Goal: Find specific page/section: Find specific page/section

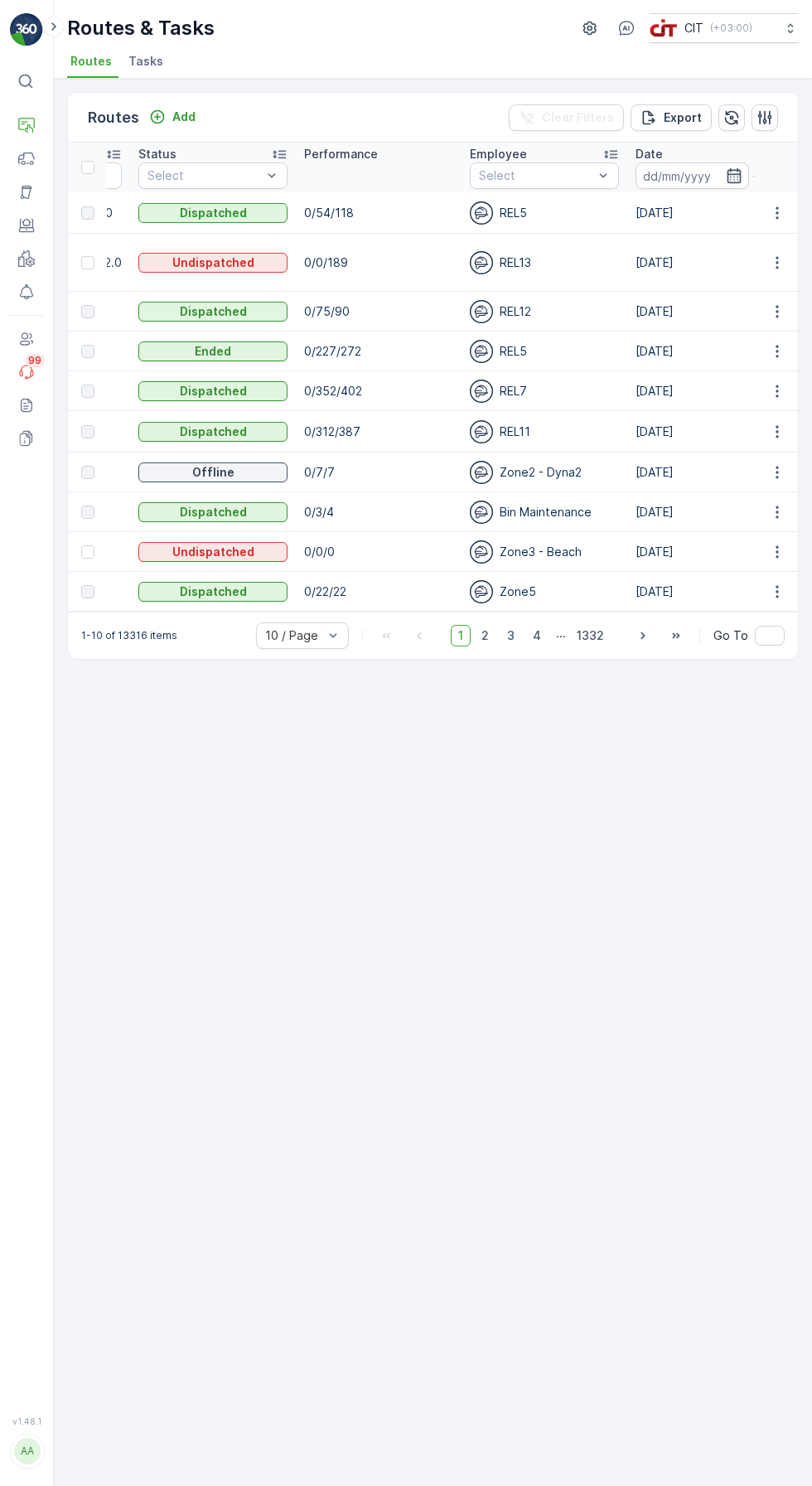
scroll to position [0, 204]
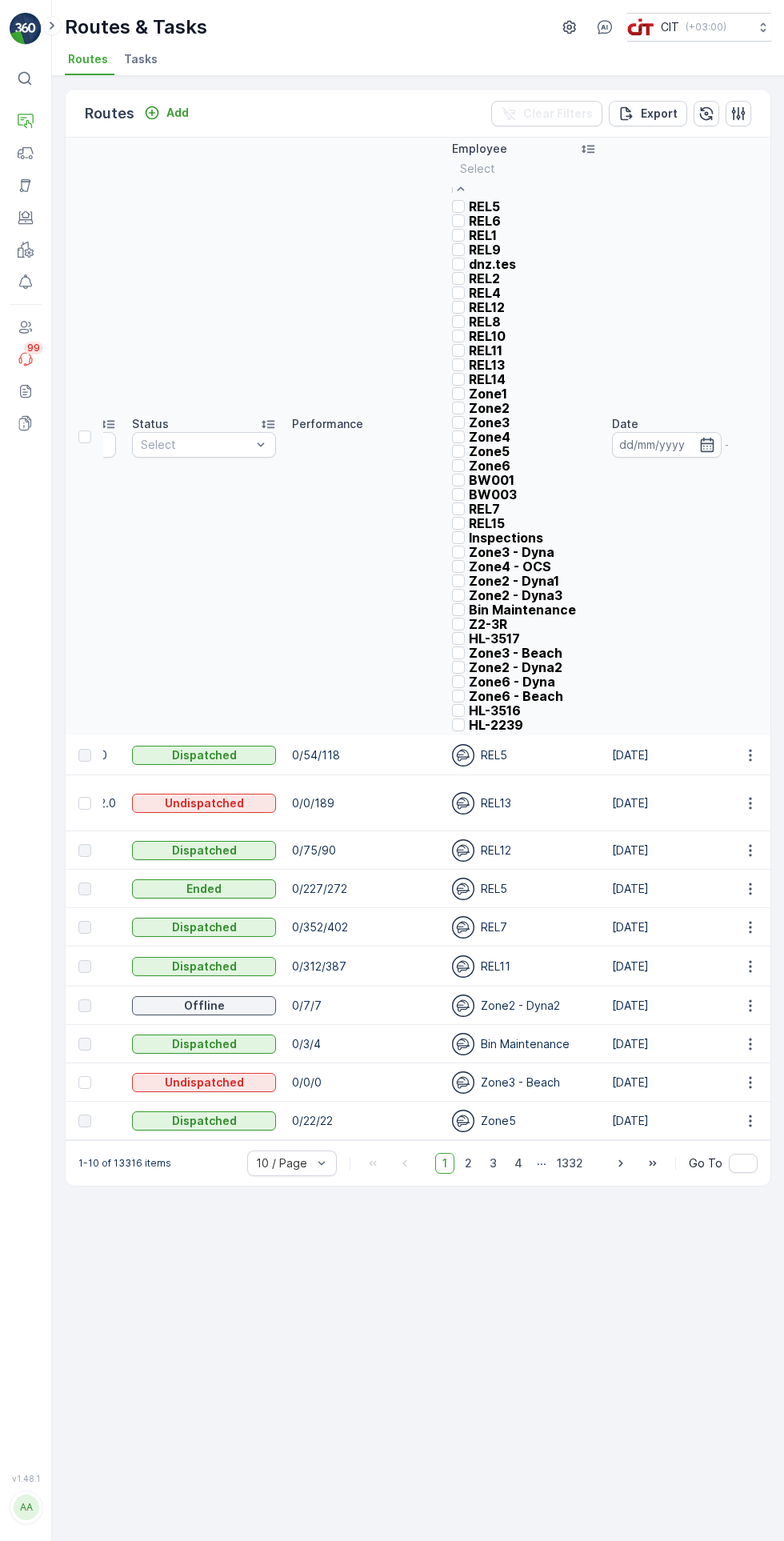
click at [481, 257] on p "REL9" at bounding box center [485, 249] width 32 height 14
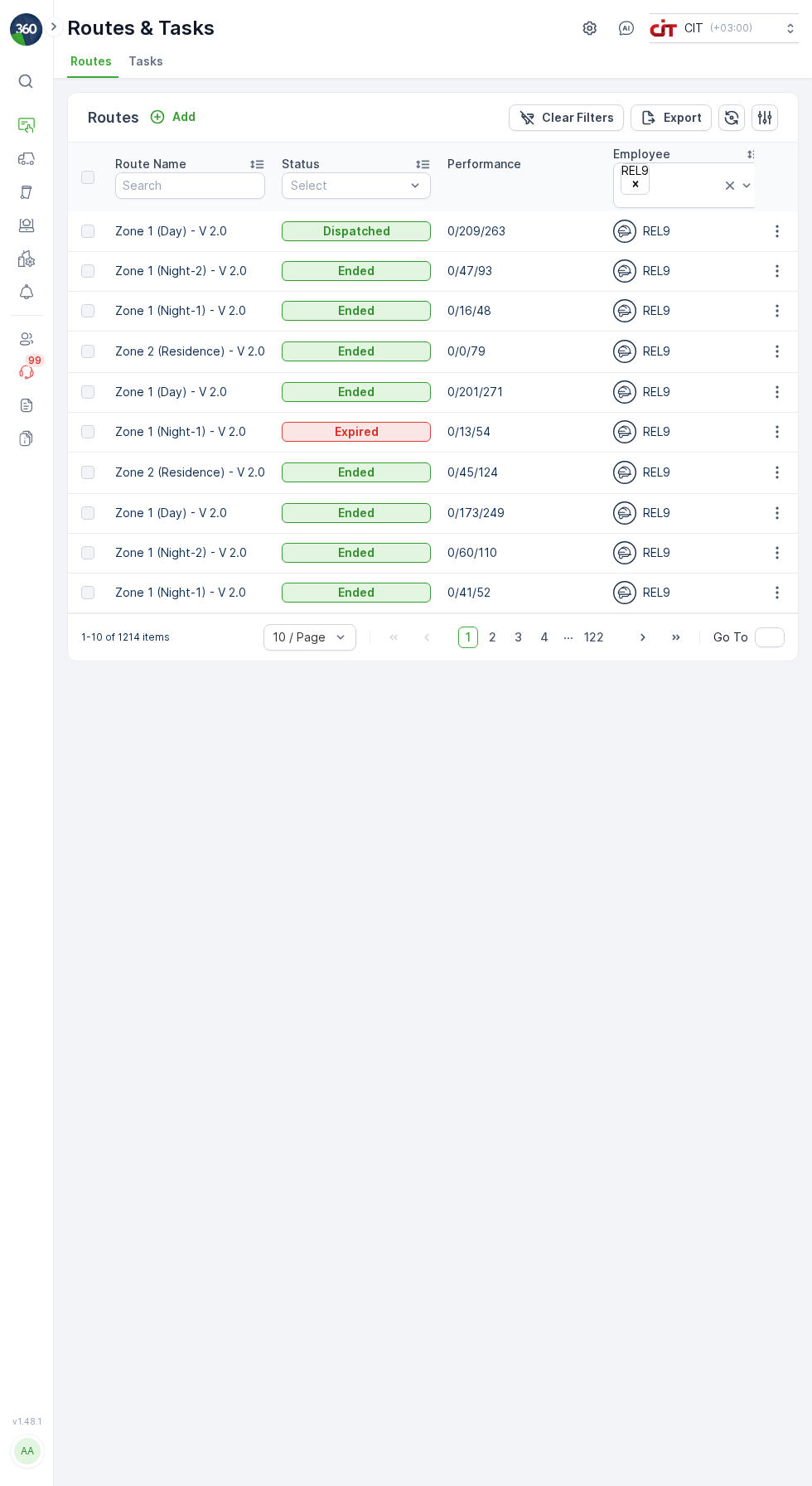
click at [637, 194] on input "text" at bounding box center [636, 201] width 4 height 14
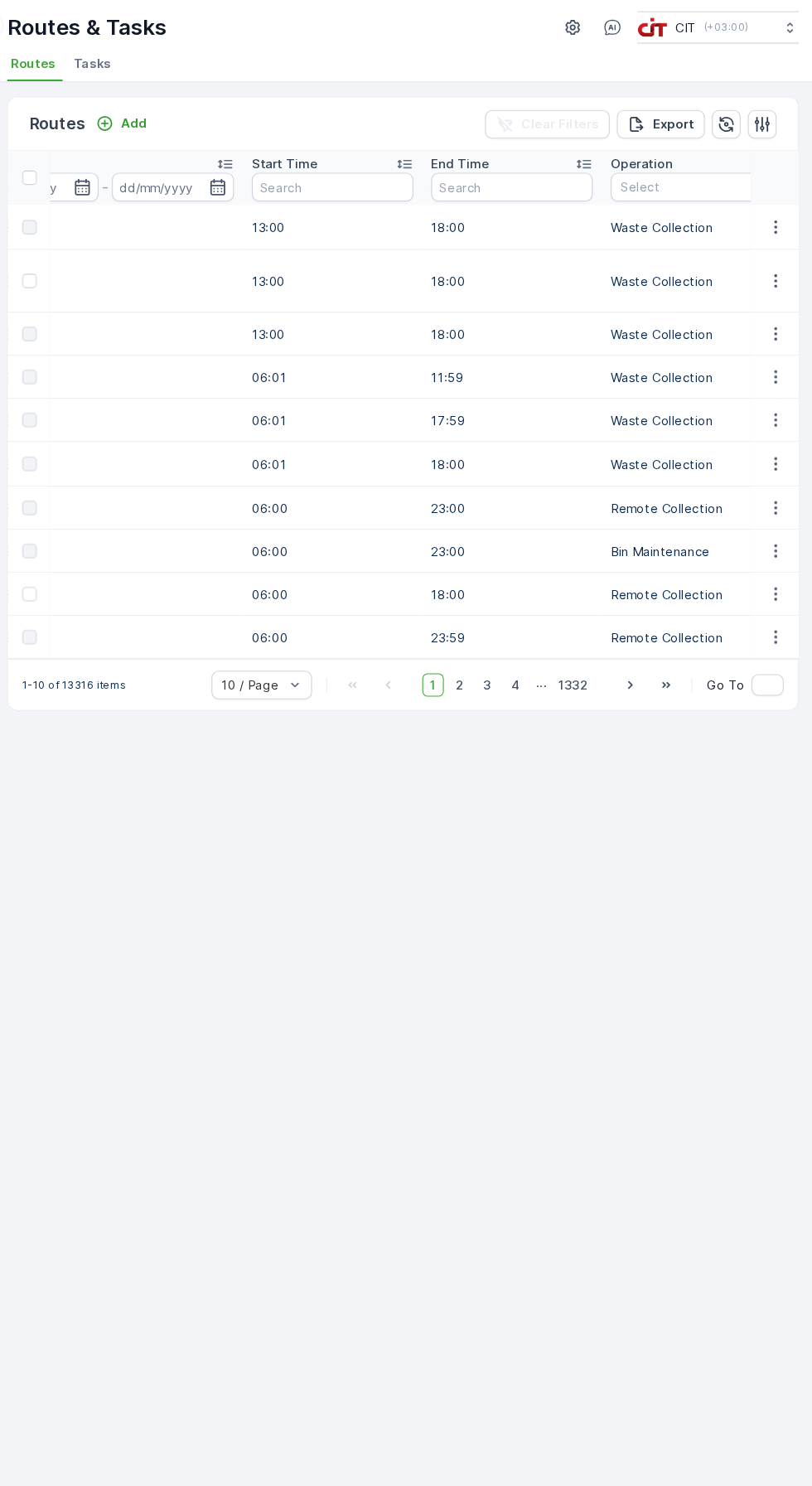
scroll to position [0, 800]
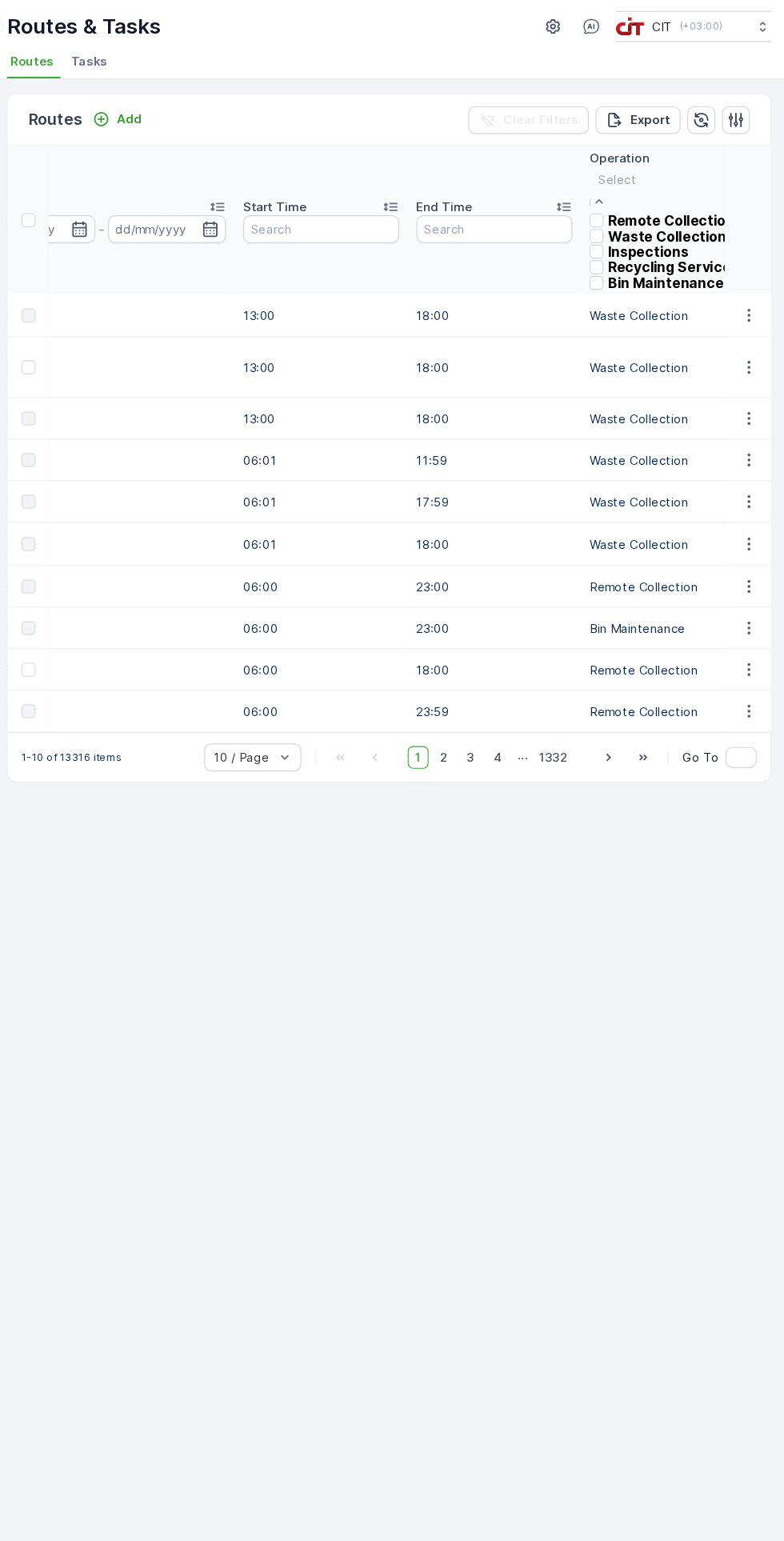
click at [670, 228] on p "Waste Collection" at bounding box center [674, 221] width 110 height 14
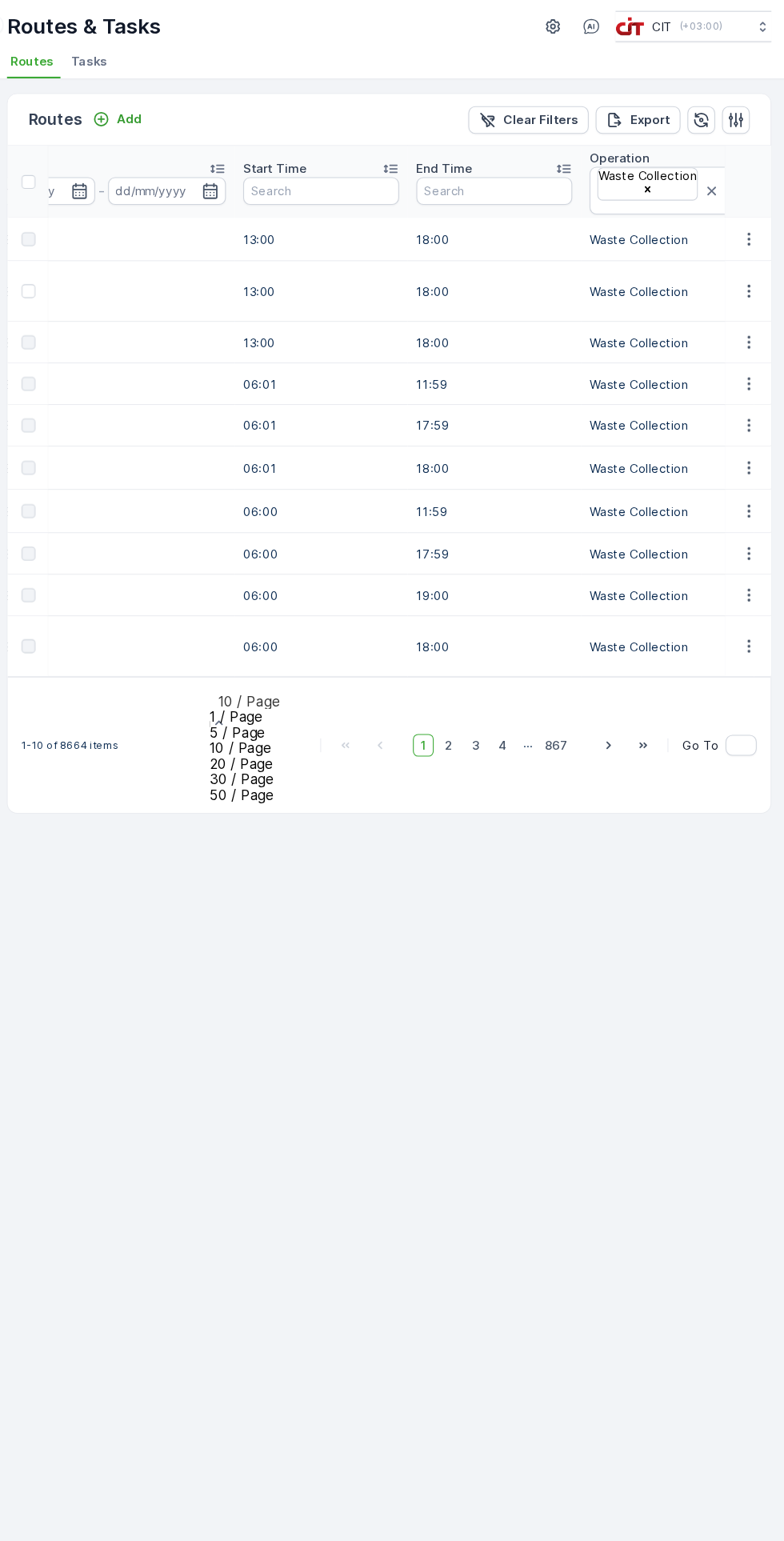
click at [310, 700] on span "20 / Page" at bounding box center [281, 708] width 59 height 16
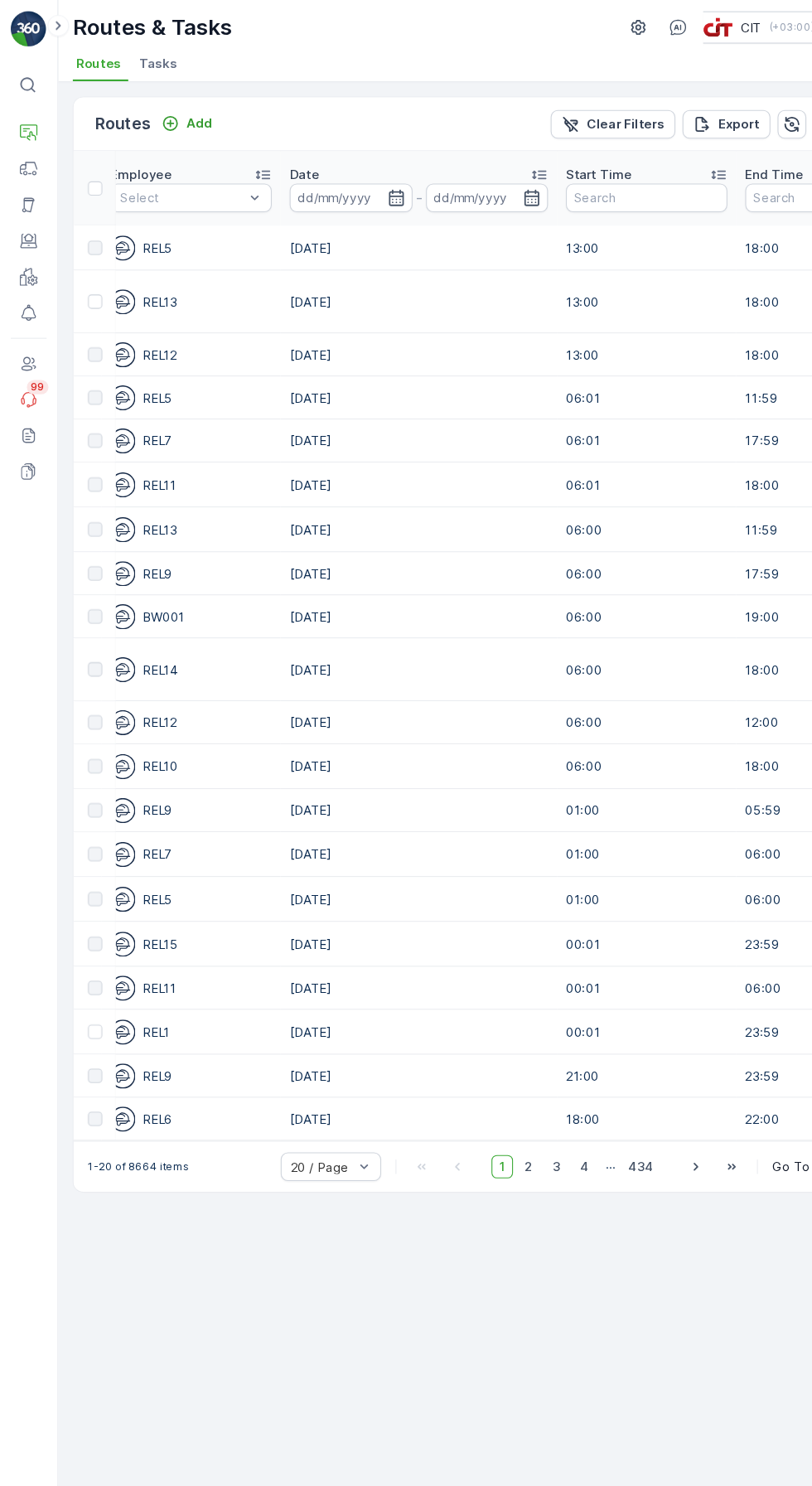
scroll to position [0, 578]
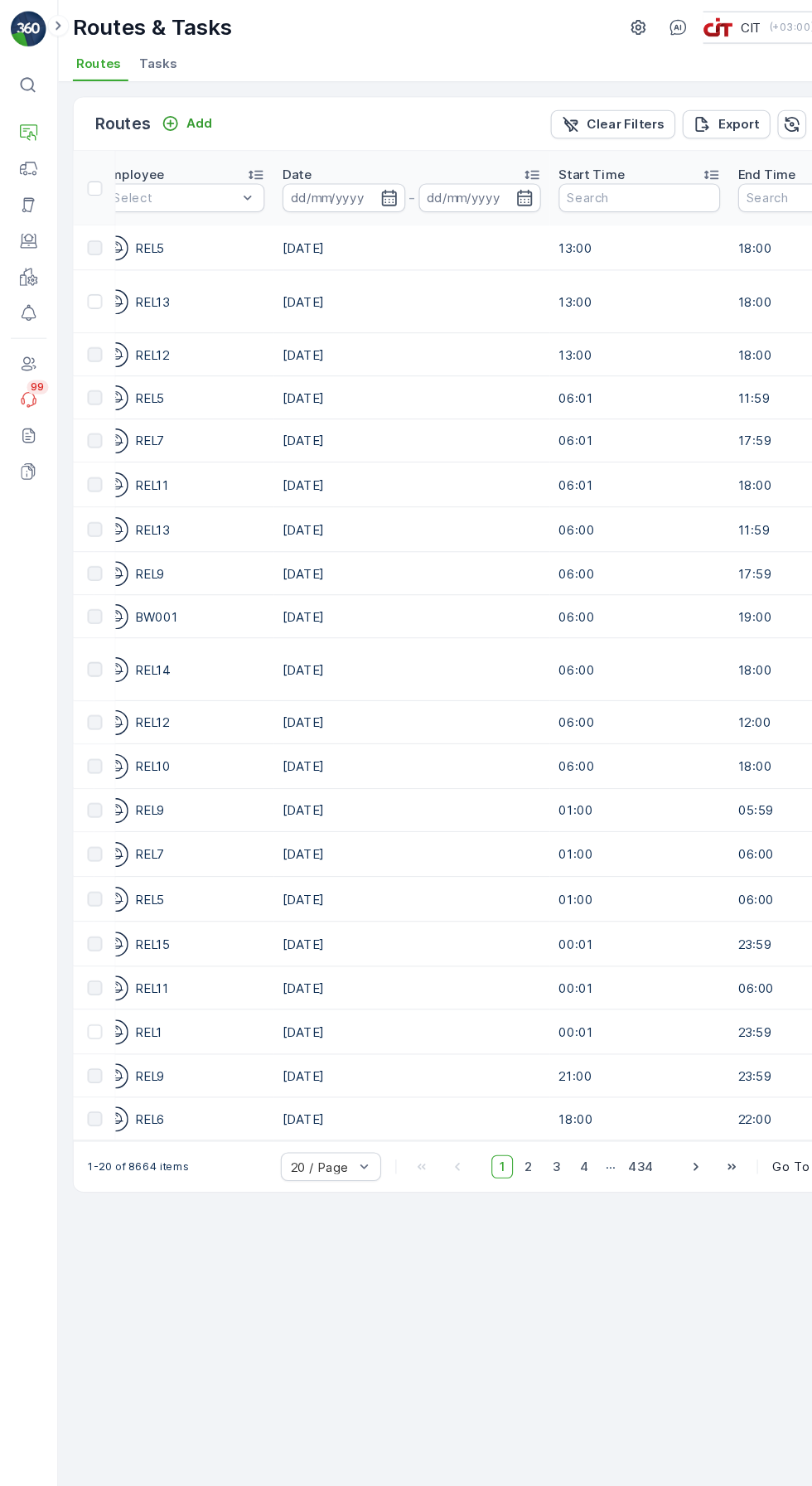
click at [292, 186] on input at bounding box center [317, 185] width 114 height 26
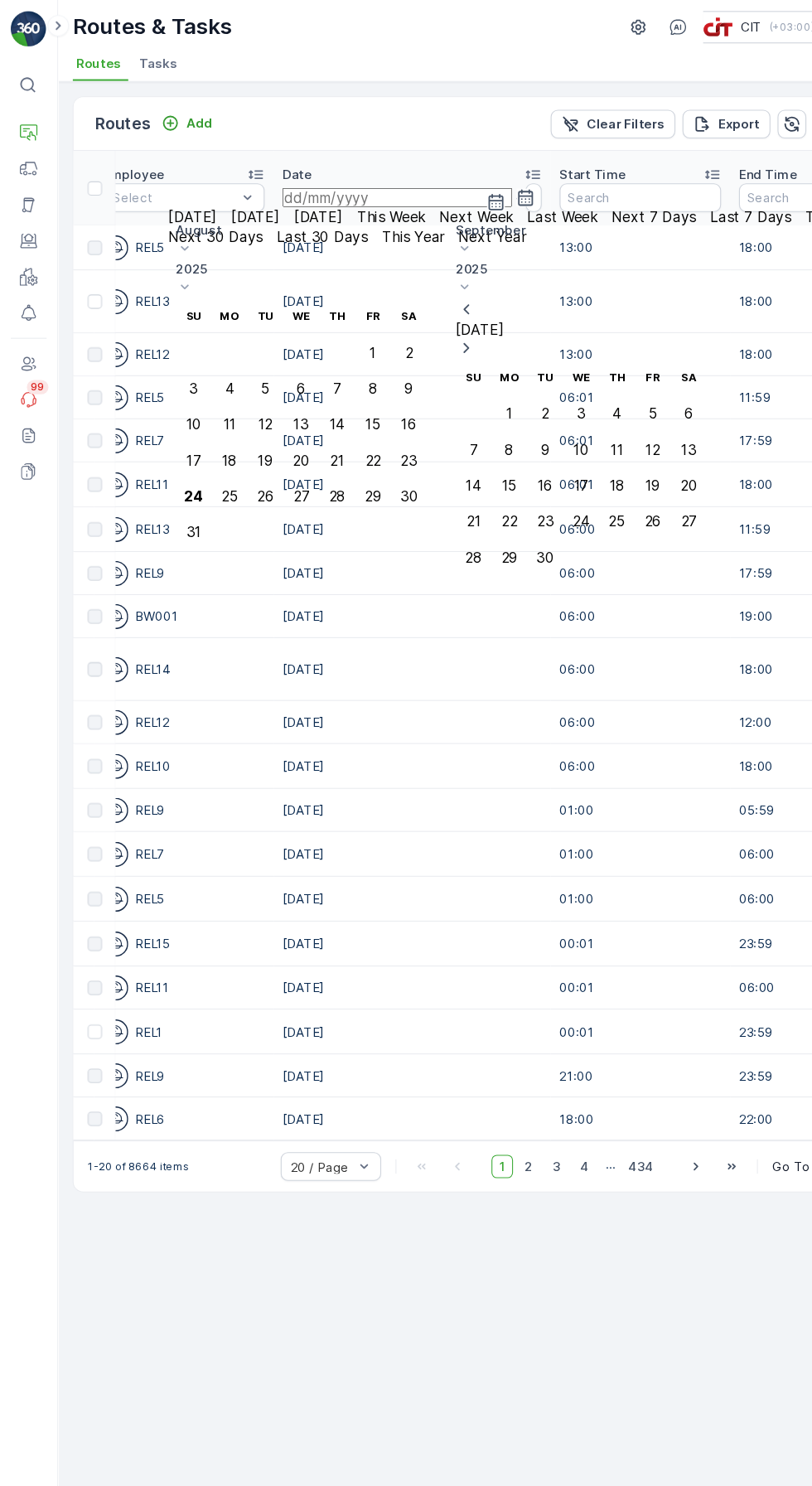
click at [207, 213] on button "Today" at bounding box center [236, 203] width 58 height 18
type input "24.08.2025"
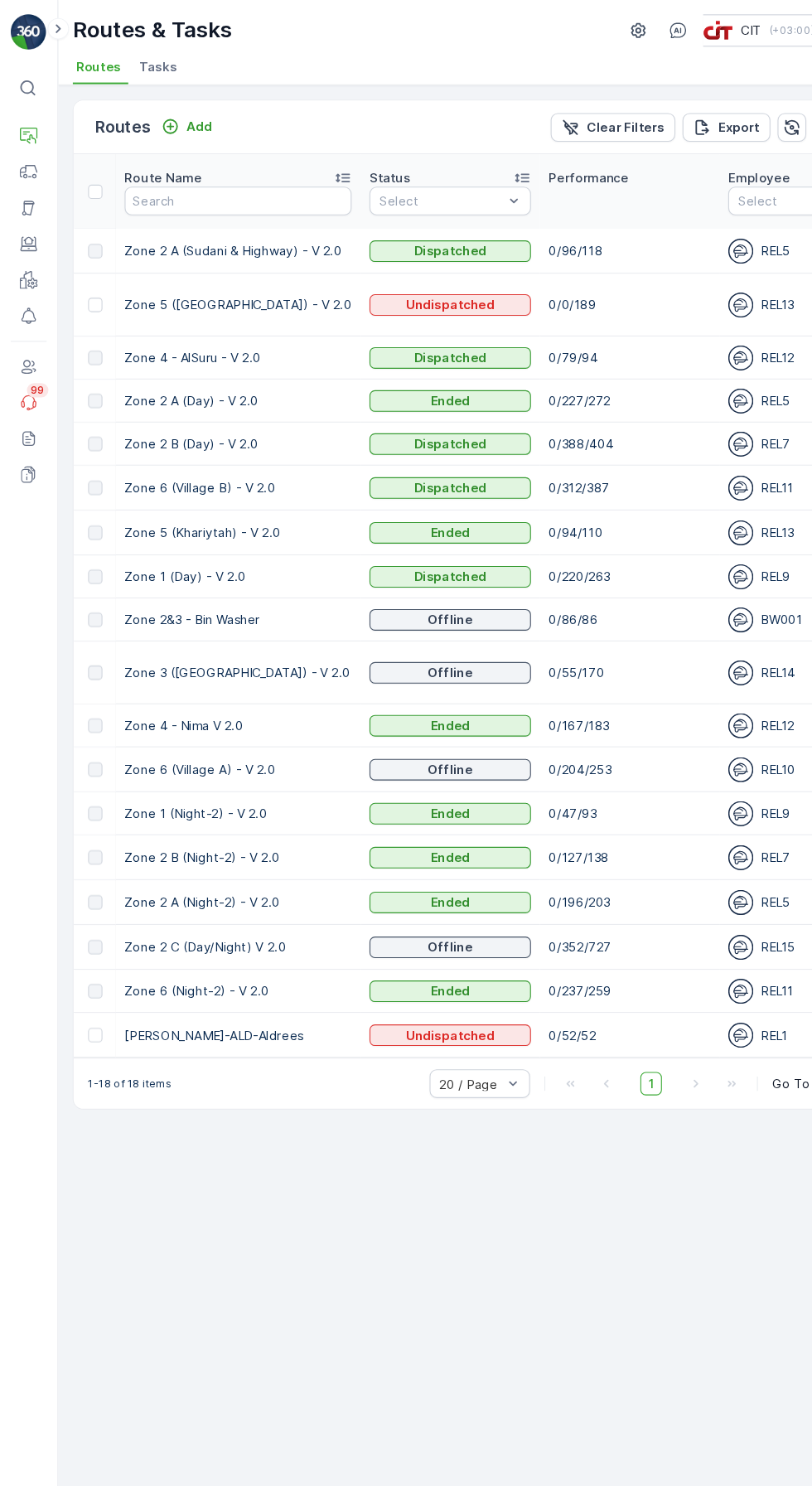
click at [729, 116] on icon "button" at bounding box center [732, 117] width 15 height 15
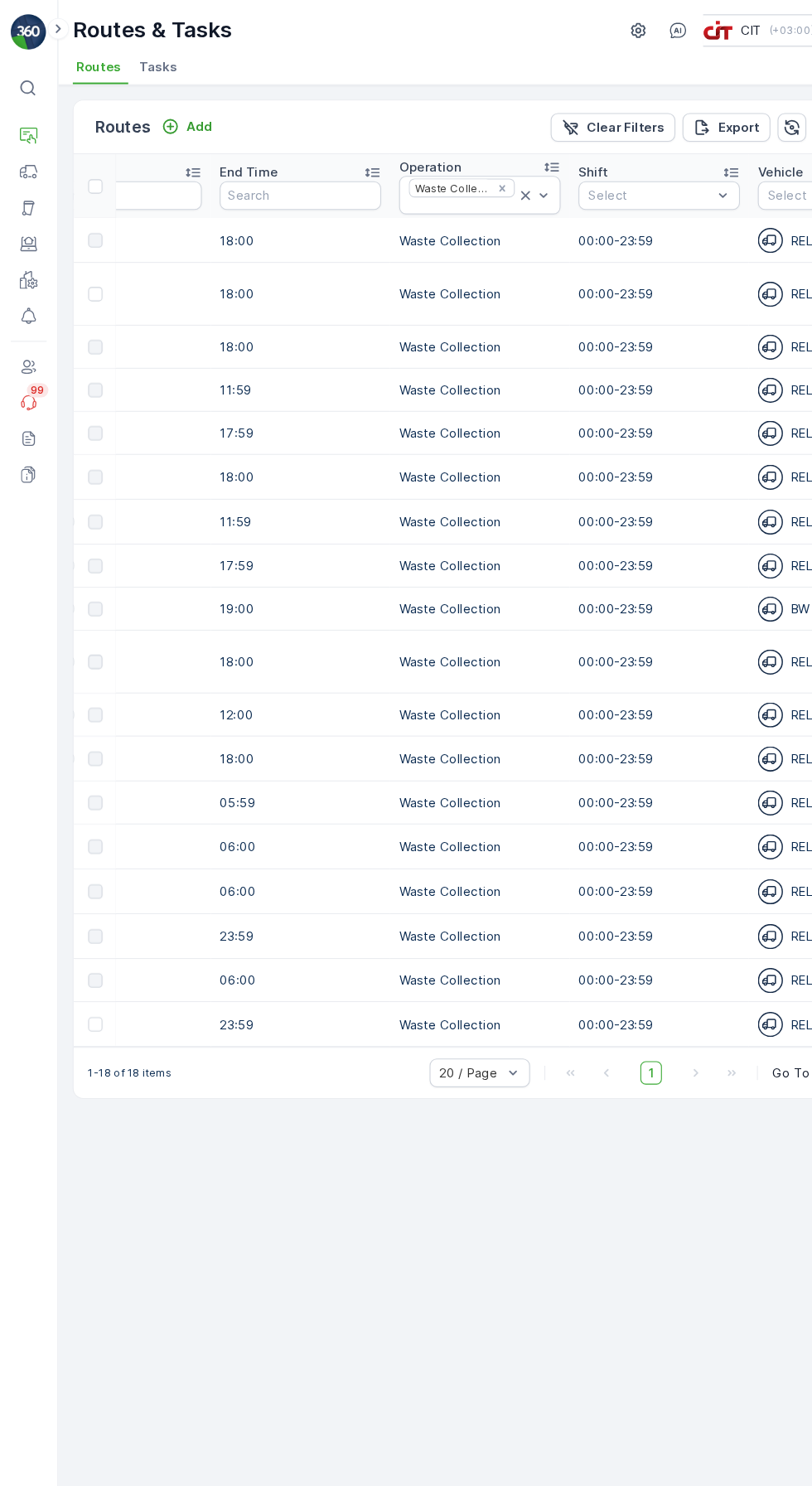
scroll to position [0, 1093]
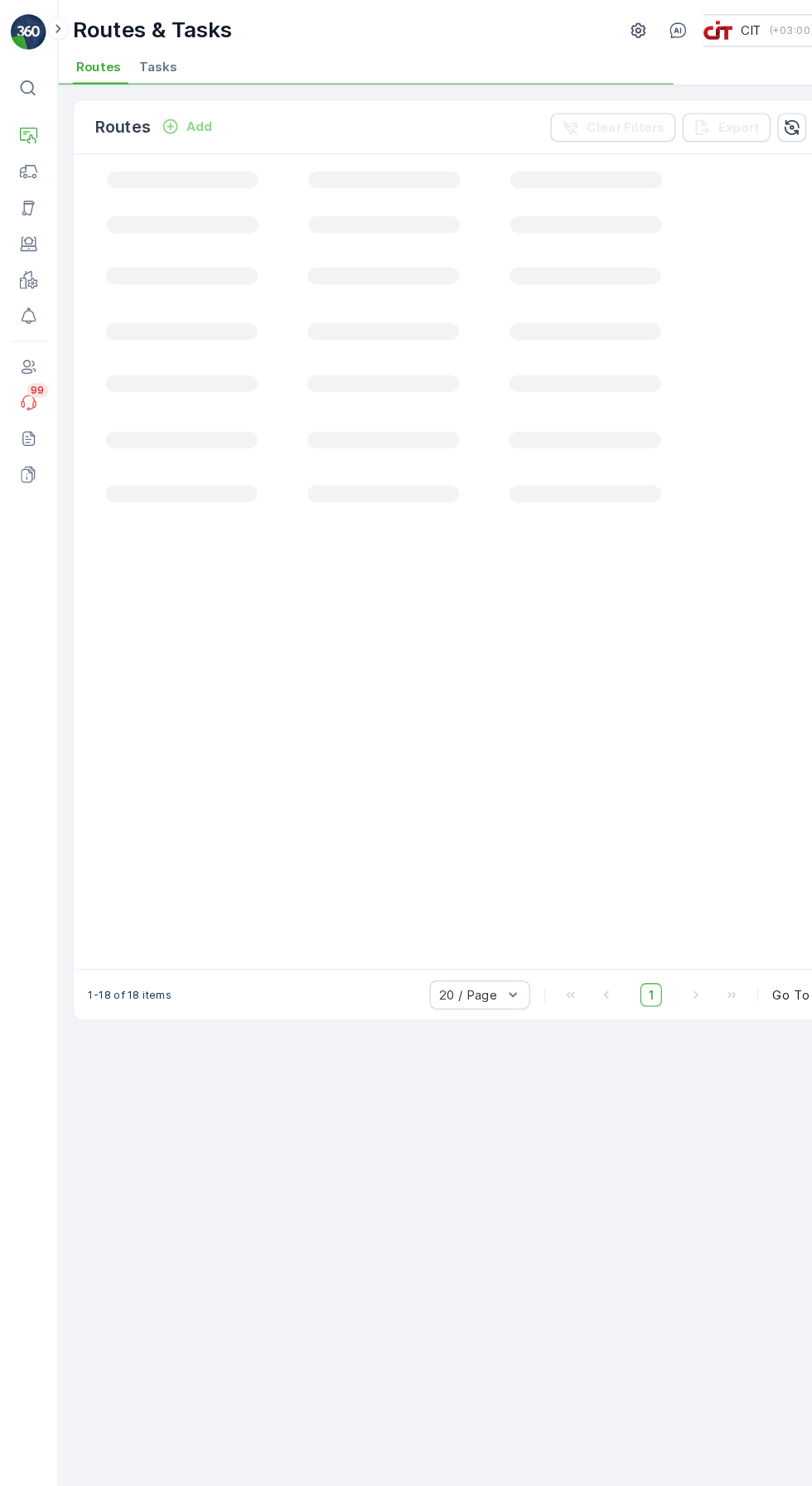
scroll to position [0, 860]
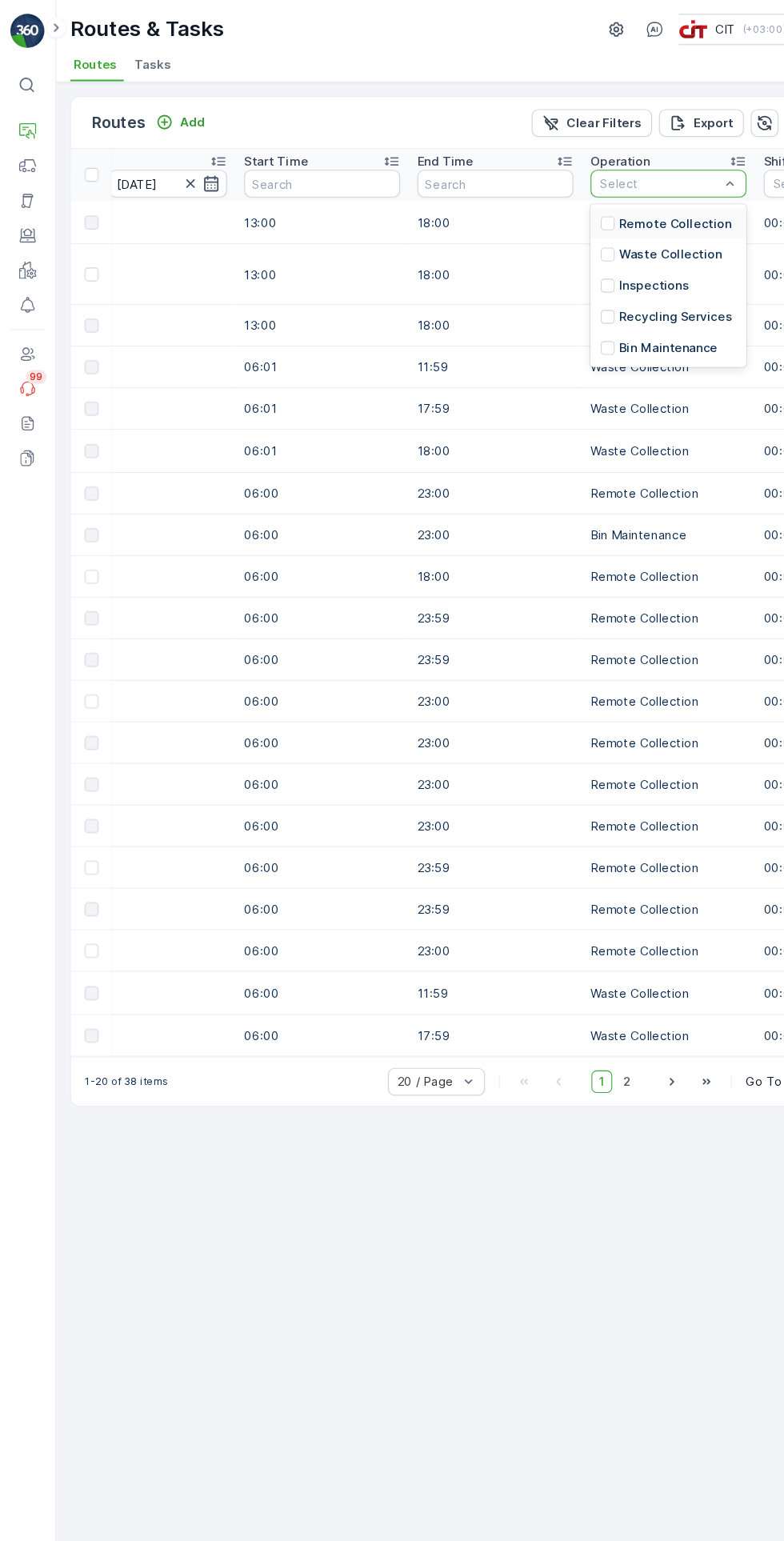
click at [555, 205] on div at bounding box center [561, 206] width 13 height 13
